Goal: Task Accomplishment & Management: Manage account settings

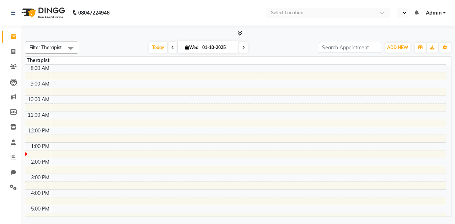
select select "en"
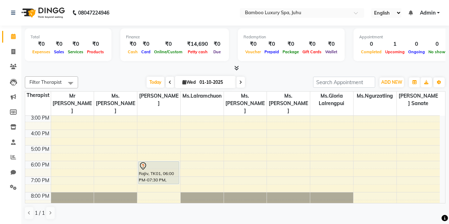
scroll to position [131, 0]
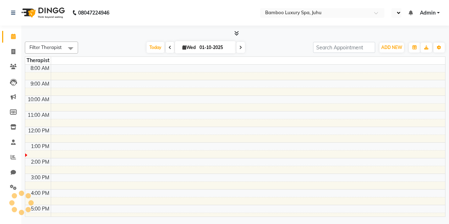
select select "en"
